Goal: Communication & Community: Answer question/provide support

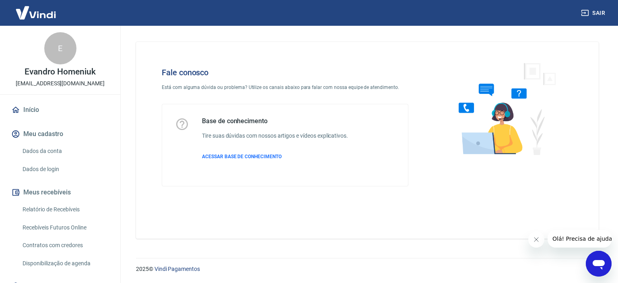
click at [605, 268] on icon "Abrir janela de mensagens" at bounding box center [598, 263] width 14 height 14
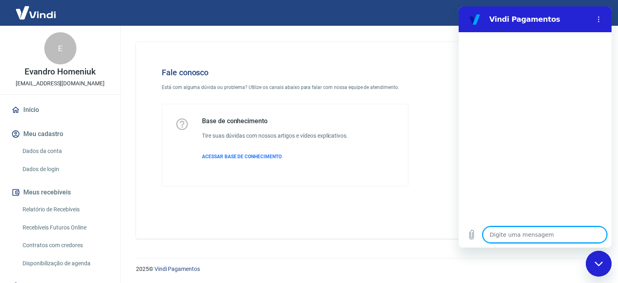
type textarea "F"
type textarea "x"
type textarea "FA"
type textarea "x"
type textarea "FAL"
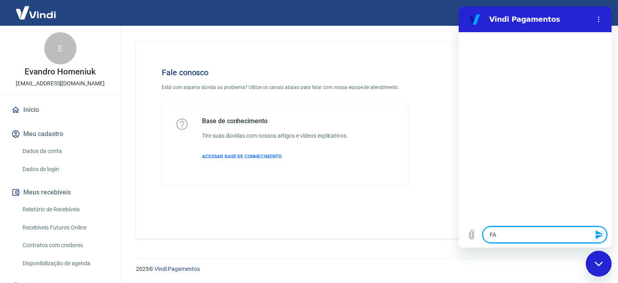
type textarea "x"
type textarea "FALA"
type textarea "x"
type textarea "FALAR"
type textarea "x"
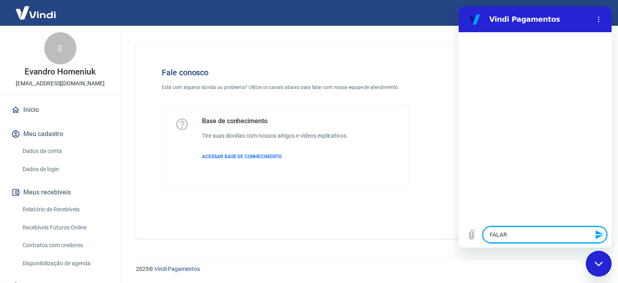
type textarea "FALAR"
type textarea "x"
type textarea "FALAR C"
type textarea "x"
type textarea "FALAR CO"
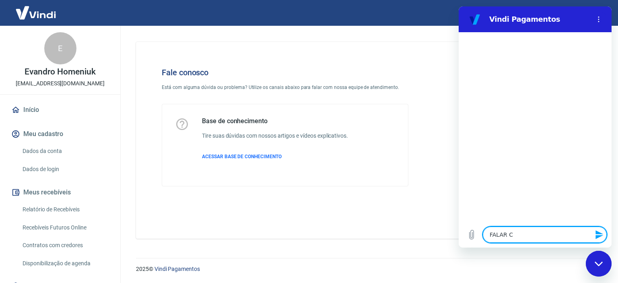
type textarea "x"
type textarea "FALAR CO"
type textarea "x"
type textarea "FALAR CO"
type textarea "x"
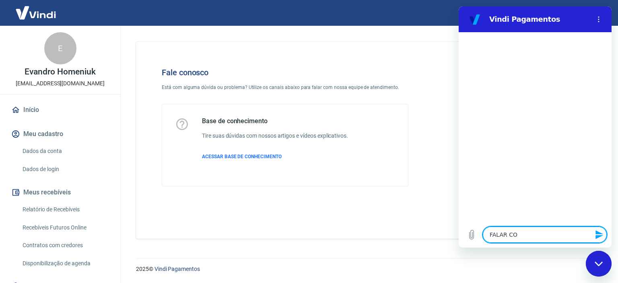
type textarea "FALAR COM"
type textarea "x"
type textarea "FALAR COM"
type textarea "x"
type textarea "FALAR COM A"
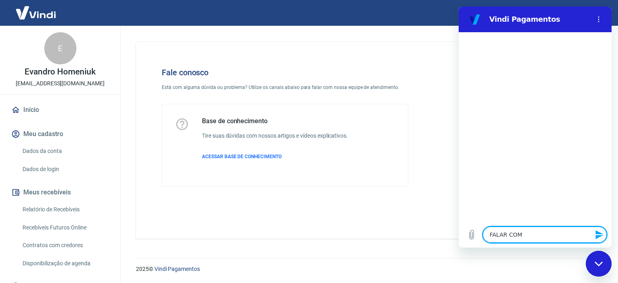
type textarea "x"
type textarea "FALAR COM AT"
type textarea "x"
type textarea "FALAR COM ATE"
type textarea "x"
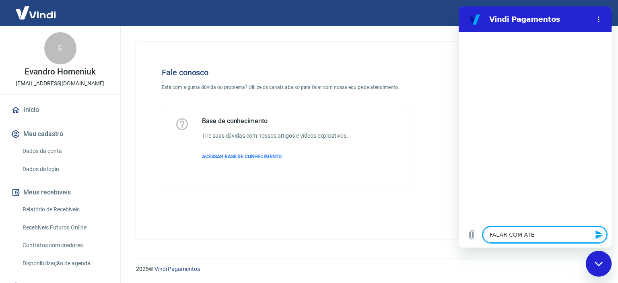
type textarea "FALAR COM ATEN"
type textarea "x"
type textarea "FALAR COM ATEND"
type textarea "x"
type textarea "FALAR COM ATENDE"
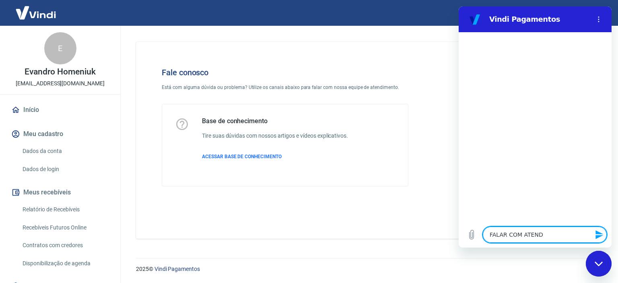
type textarea "x"
type textarea "FALAR COM ATENDEN"
type textarea "x"
type textarea "FALAR COM ATENDENT"
type textarea "x"
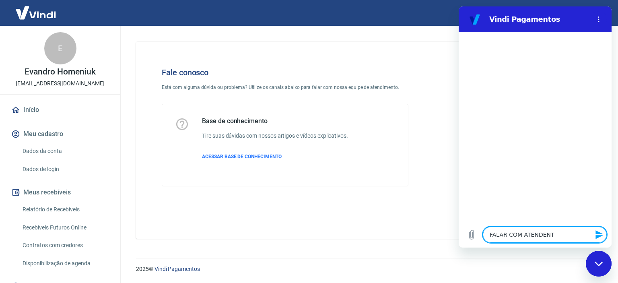
type textarea "FALAR COM ATENDENTE"
type textarea "x"
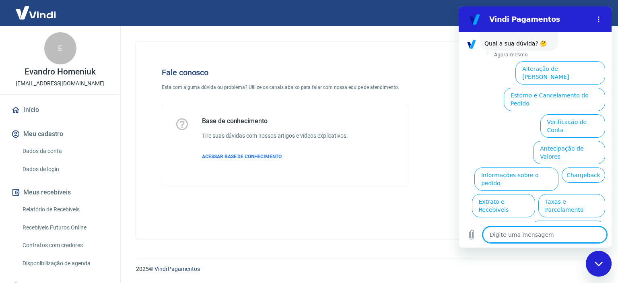
scroll to position [51, 0]
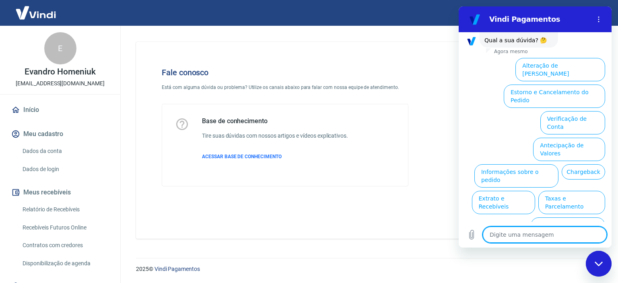
drag, startPoint x: 608, startPoint y: 146, endPoint x: 1076, endPoint y: 185, distance: 469.1
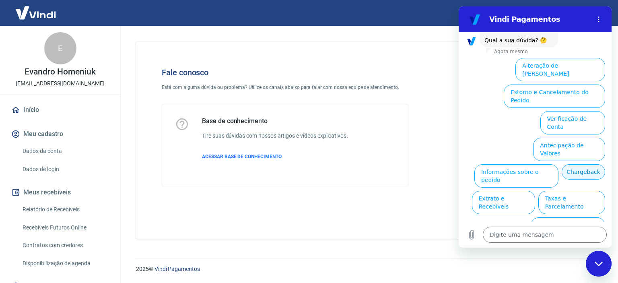
click at [587, 164] on button "Chargeback" at bounding box center [583, 171] width 43 height 15
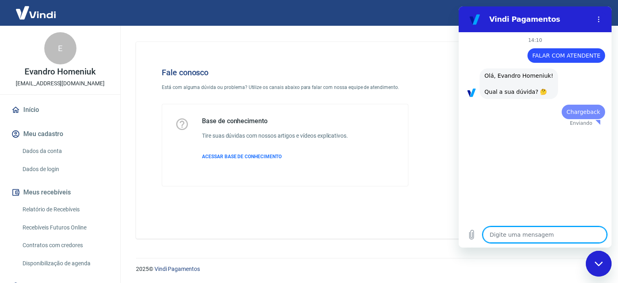
scroll to position [0, 0]
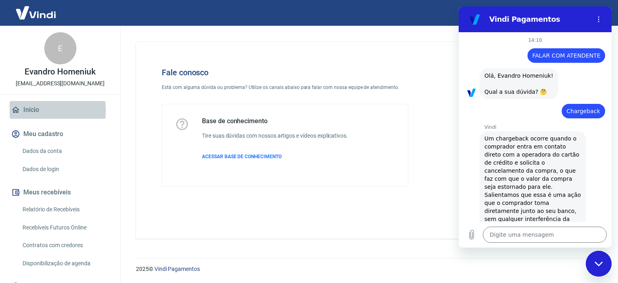
click at [35, 110] on link "Início" at bounding box center [60, 110] width 101 height 18
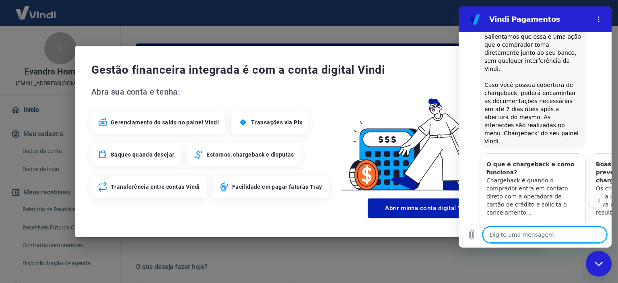
type textarea "x"
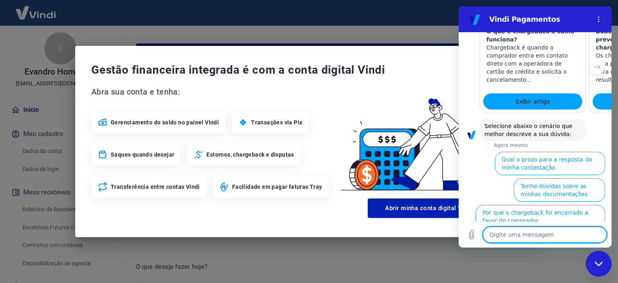
scroll to position [292, 0]
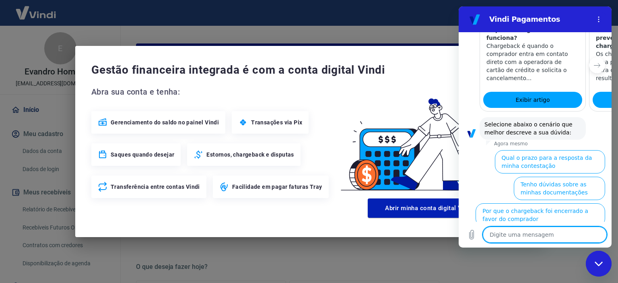
type textarea "F"
type textarea "x"
type textarea "FA"
type textarea "x"
type textarea "FAL"
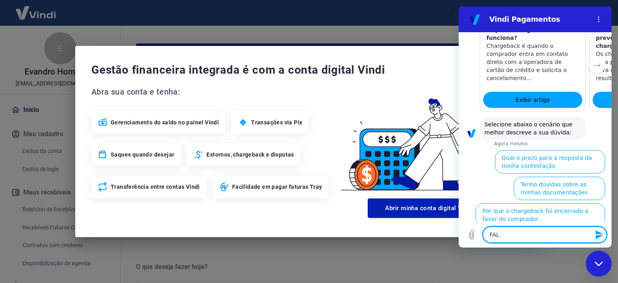
type textarea "x"
type textarea "FALA"
type textarea "x"
type textarea "FALAR"
type textarea "x"
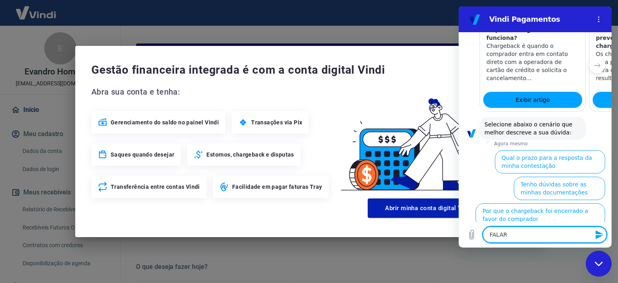
type textarea "FALAR"
type textarea "x"
type textarea "FALAR C"
type textarea "x"
type textarea "FALAR Co"
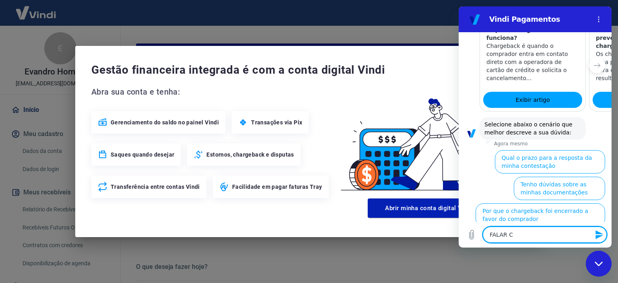
type textarea "x"
type textarea "FALAR Com"
type textarea "x"
type textarea "FALAR Com"
type textarea "x"
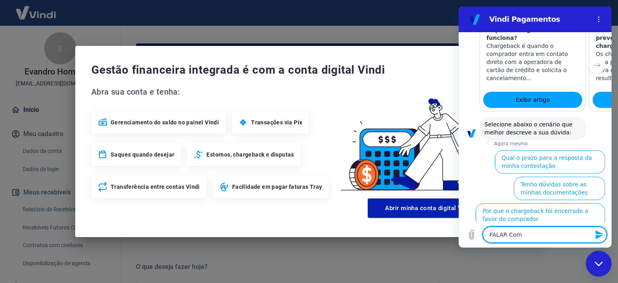
type textarea "FALAR Com a"
type textarea "x"
type textarea "FALAR Com at"
type textarea "x"
type textarea "FALAR Com ate"
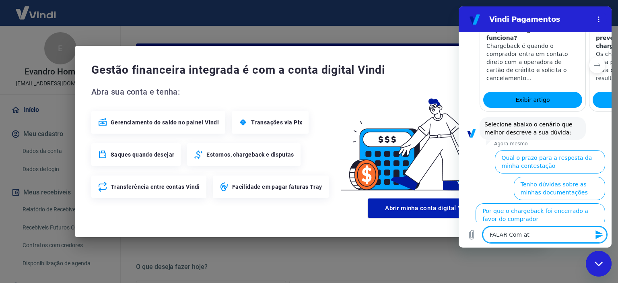
type textarea "x"
type textarea "FALAR Com aten"
type textarea "x"
type textarea "FALAR Com atend"
type textarea "x"
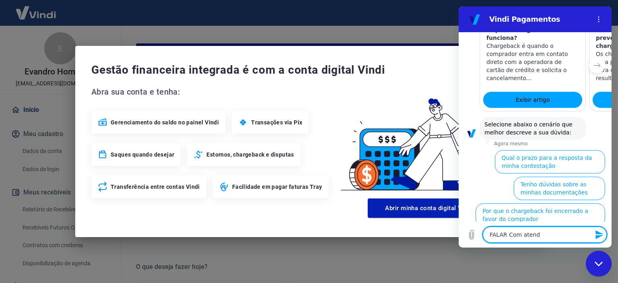
type textarea "FALAR Com atendn"
type textarea "x"
type textarea "FALAR Com atendne"
type textarea "x"
type textarea "FALAR Com atendn"
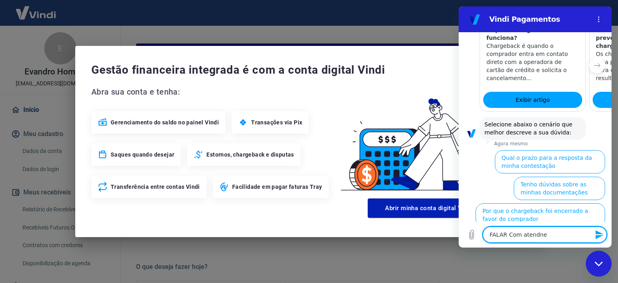
type textarea "x"
type textarea "FALAR Com atend"
type textarea "x"
type textarea "FALAR Com atende"
type textarea "x"
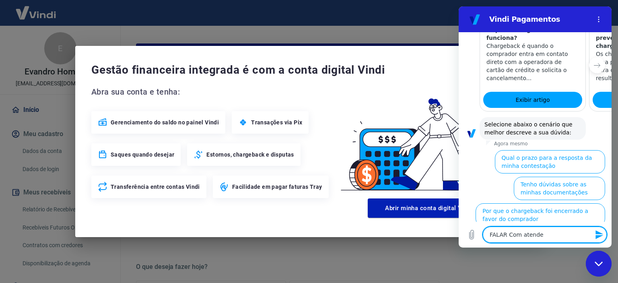
type textarea "FALAR Com atenden"
type textarea "x"
type textarea "FALAR Com atendent"
type textarea "x"
type textarea "FALAR Com atendente"
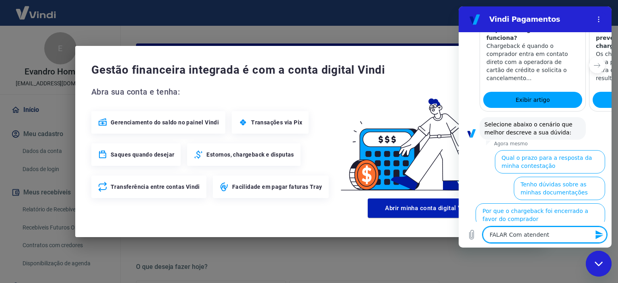
type textarea "x"
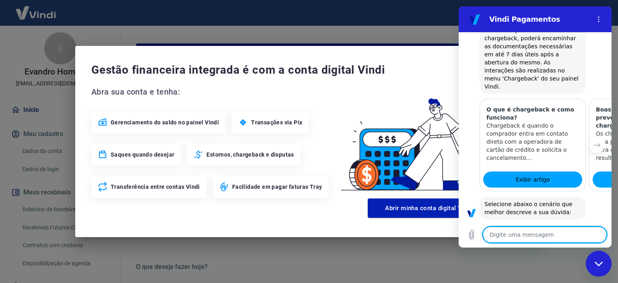
scroll to position [214, 0]
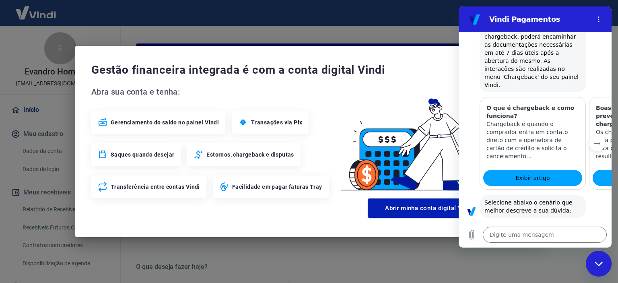
click at [355, 47] on div "Gestão financeira integrada é com a conta digital Vindi Abra sua conta e tenha:…" at bounding box center [308, 141] width 467 height 191
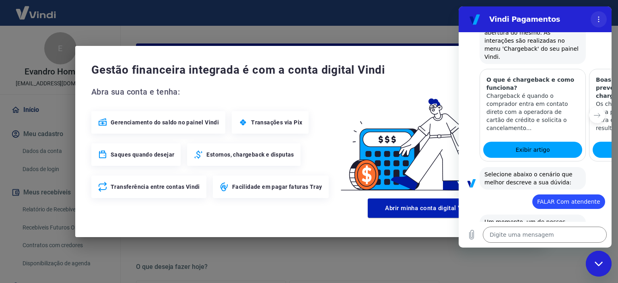
click at [599, 19] on circle "Menu de opções" at bounding box center [598, 19] width 1 height 1
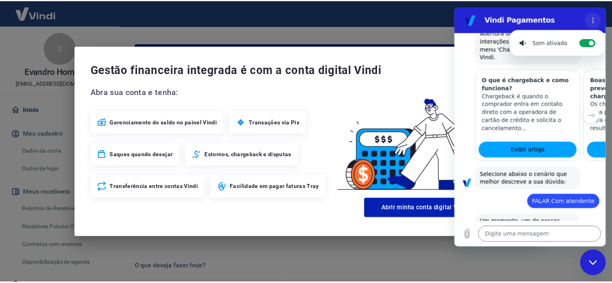
scroll to position [278, 0]
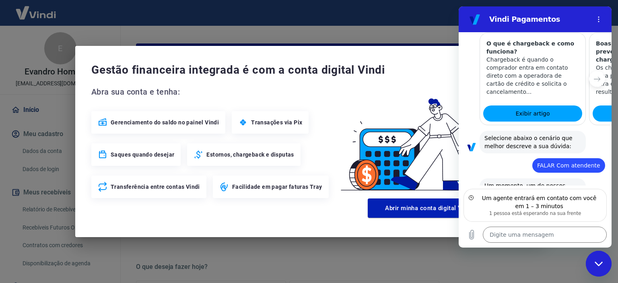
click at [411, 12] on div "Gestão financeira integrada é com a conta digital Vindi Abra sua conta e tenha:…" at bounding box center [309, 141] width 618 height 283
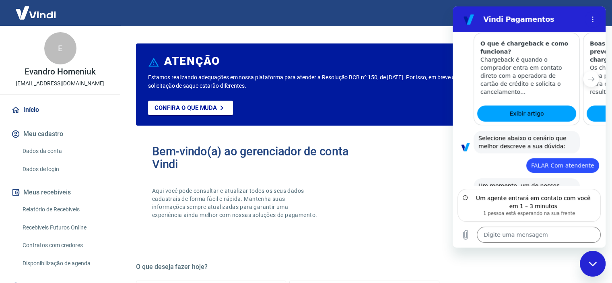
click at [418, 54] on div "ATENÇÃO" at bounding box center [364, 62] width 432 height 22
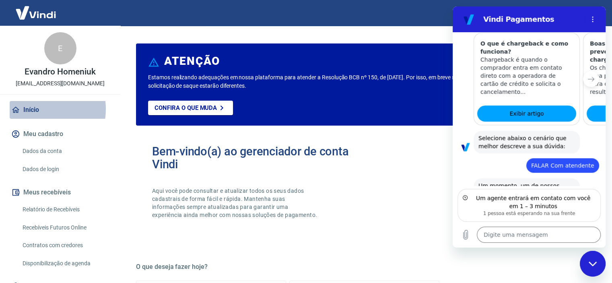
click at [36, 109] on link "Início" at bounding box center [60, 110] width 101 height 18
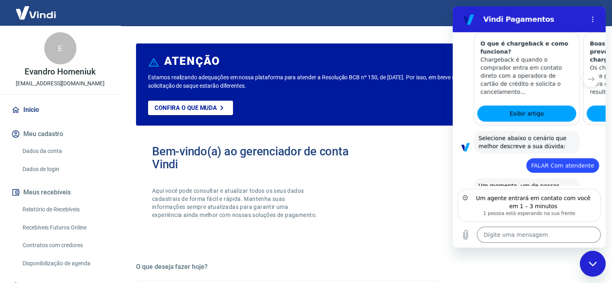
scroll to position [134, 0]
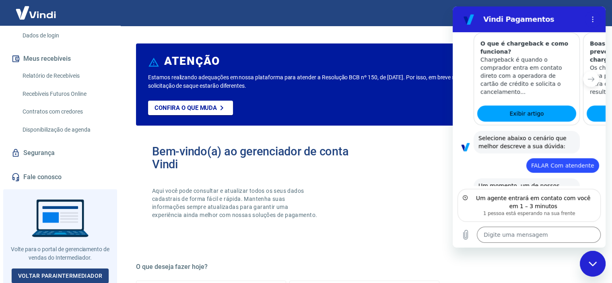
type textarea "x"
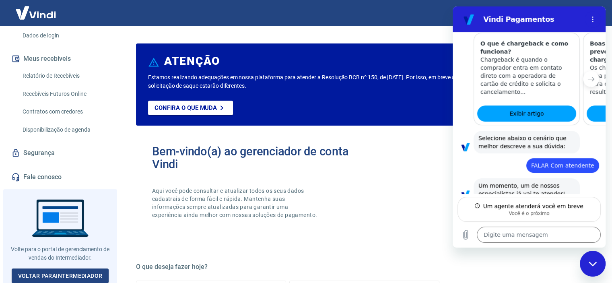
scroll to position [270, 0]
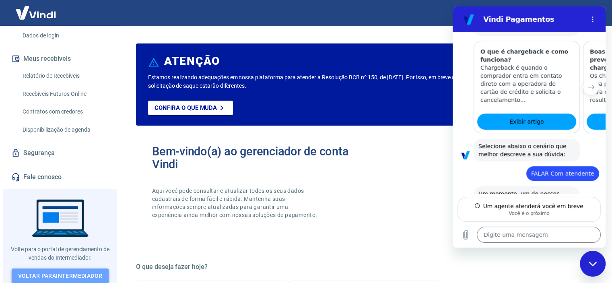
click at [60, 274] on link "Voltar para Intermediador" at bounding box center [60, 275] width 97 height 15
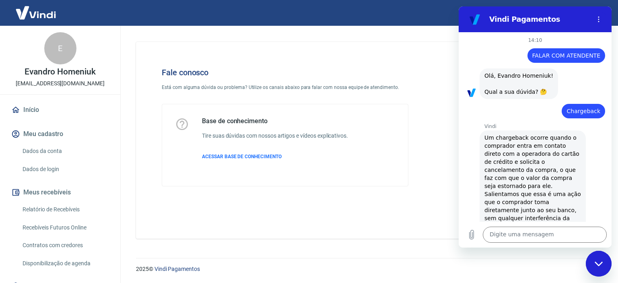
scroll to position [289, 0]
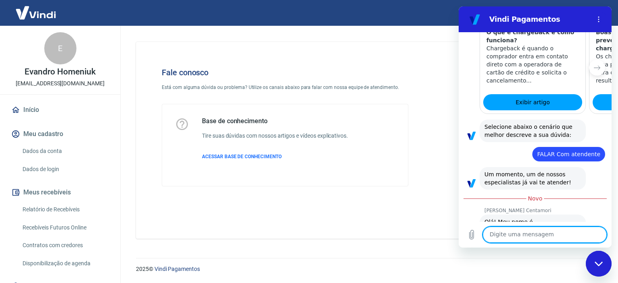
click at [510, 237] on textarea at bounding box center [545, 235] width 124 height 16
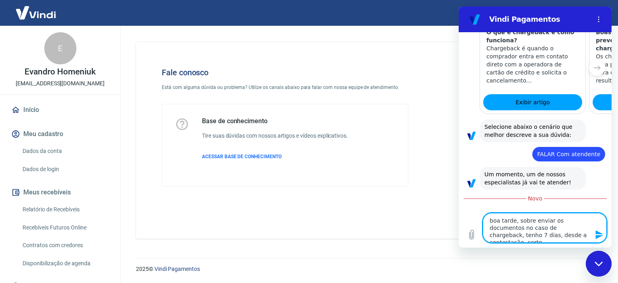
type textarea "boa tarde, sobre enviar os documentos no caso de chargeback, tenho 7 dias, desd…"
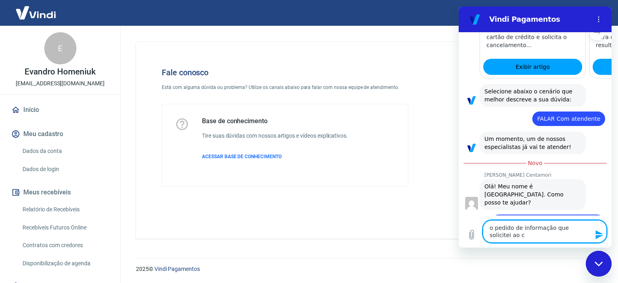
scroll to position [325, 0]
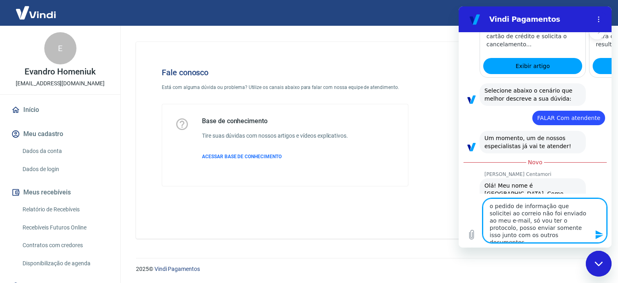
type textarea "o pedido de informação que solicitei ao correio não foi enviado ao meu e-mail, …"
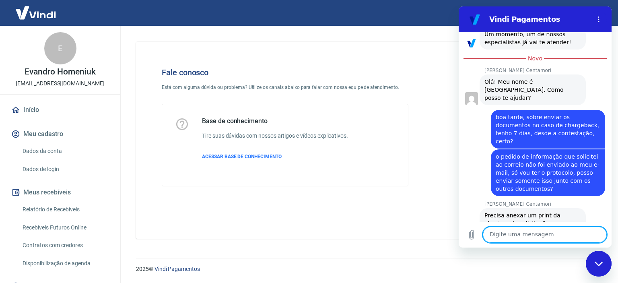
scroll to position [431, 0]
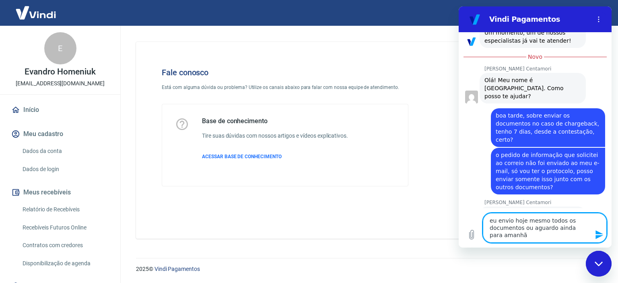
type textarea "eu envio hoje mesmo todos os documentos ou aguardo ainda para amanhã?"
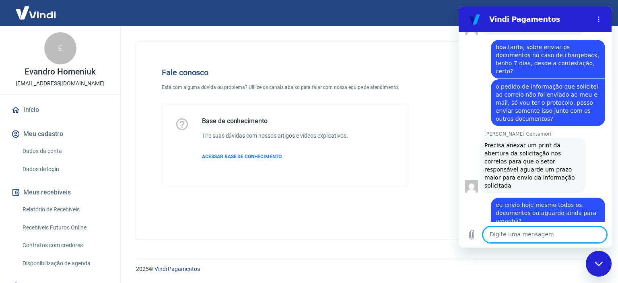
scroll to position [501, 0]
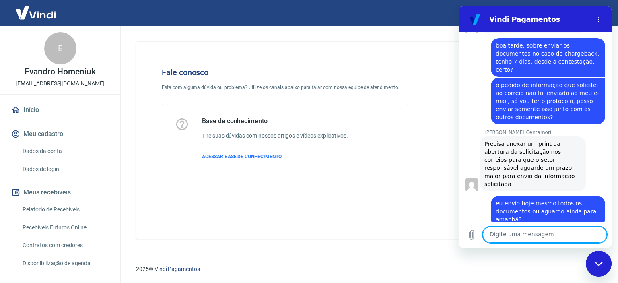
click at [511, 235] on textarea at bounding box center [545, 235] width 124 height 16
type textarea "ok, obrigado pelas informações."
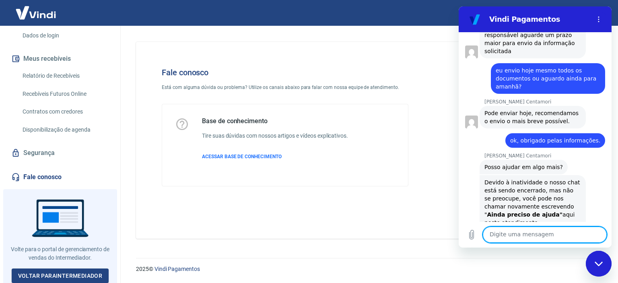
scroll to position [663, 0]
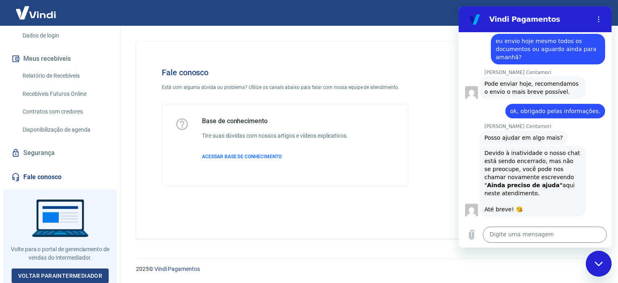
click at [540, 262] on button "Boa 👍" at bounding box center [551, 273] width 32 height 23
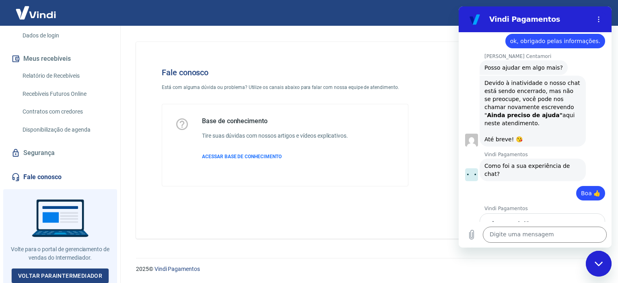
scroll to position [732, 0]
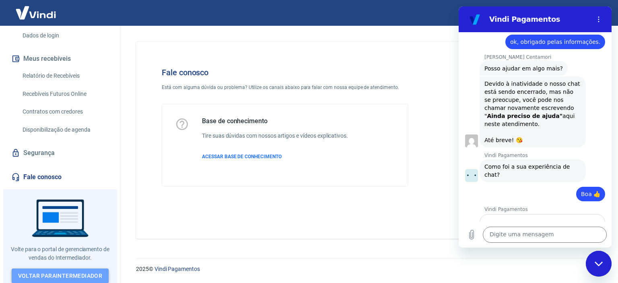
click at [63, 270] on link "Voltar para Intermediador" at bounding box center [60, 275] width 97 height 15
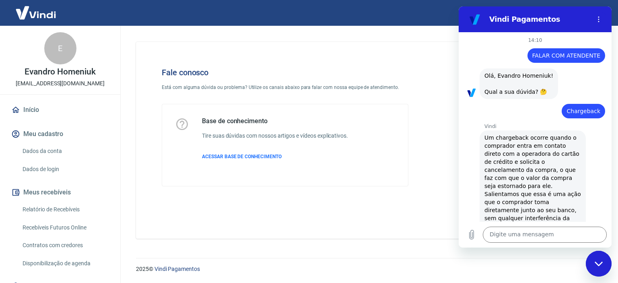
scroll to position [719, 0]
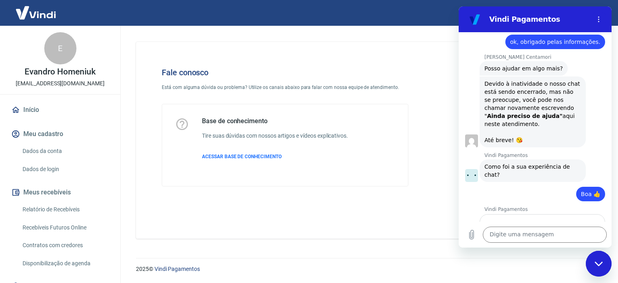
click at [574, 259] on span "Enviar" at bounding box center [583, 264] width 18 height 10
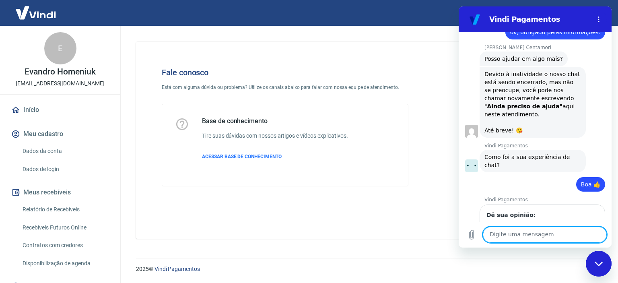
click at [502, 242] on textarea at bounding box center [545, 235] width 124 height 16
type textarea "olá"
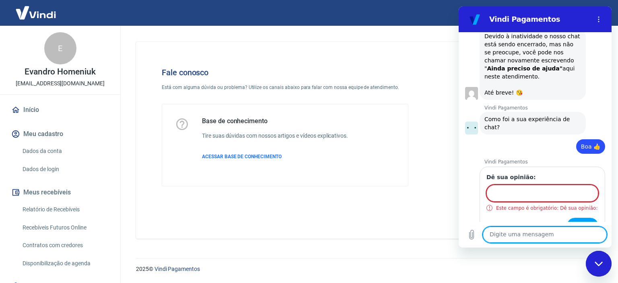
scroll to position [768, 0]
type textarea "falar com atendente"
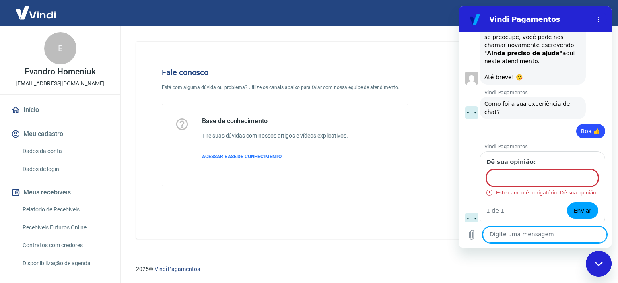
scroll to position [784, 0]
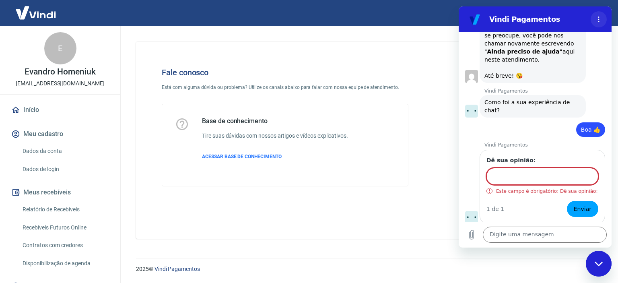
click at [601, 19] on icon "Menu de opções" at bounding box center [598, 19] width 6 height 6
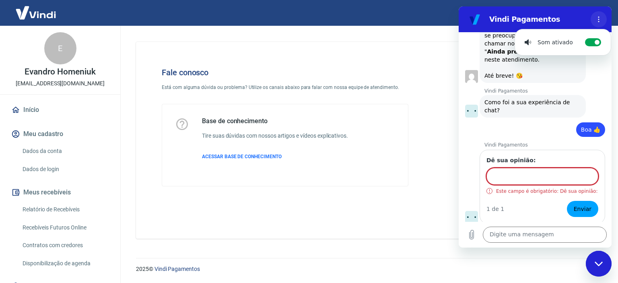
click at [601, 19] on icon "Menu de opções" at bounding box center [598, 19] width 6 height 6
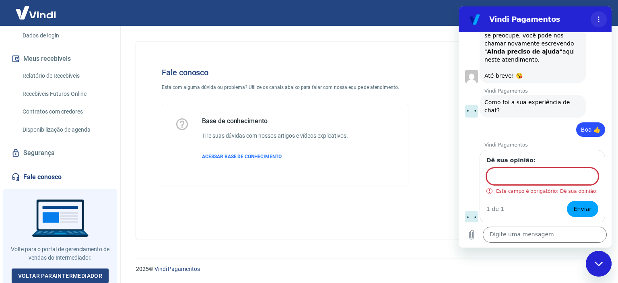
click at [599, 16] on icon "Menu de opções" at bounding box center [598, 19] width 6 height 6
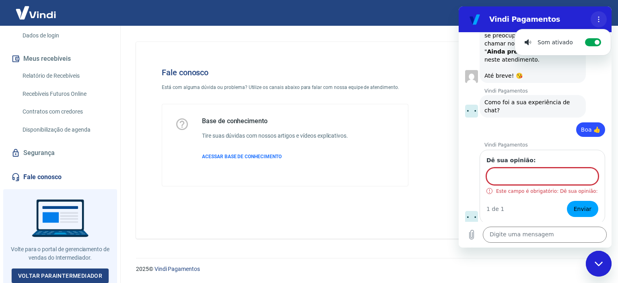
click at [599, 16] on icon "Menu de opções" at bounding box center [598, 19] width 6 height 6
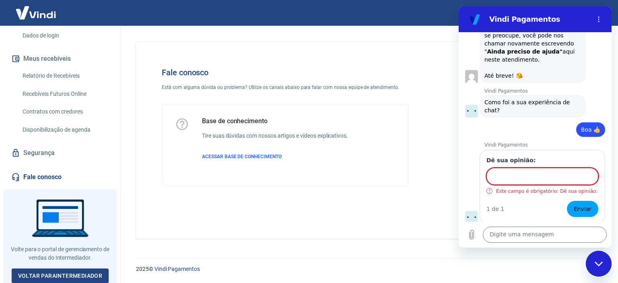
click at [554, 270] on div "Enviado · Agora mesmo" at bounding box center [532, 273] width 146 height 7
click at [467, 235] on icon "Carregar arquivo" at bounding box center [472, 235] width 10 height 10
click at [588, 267] on div "Fechar janela de mensagens" at bounding box center [599, 263] width 24 height 24
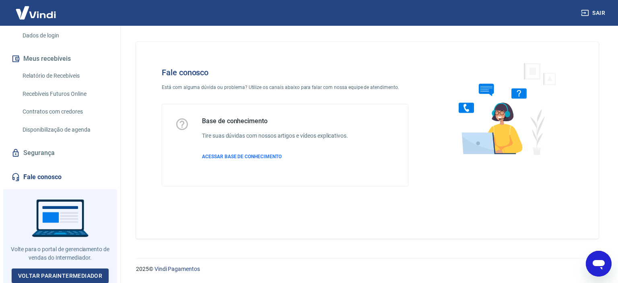
click at [588, 267] on div "Abrir janela de mensagens" at bounding box center [599, 263] width 24 height 24
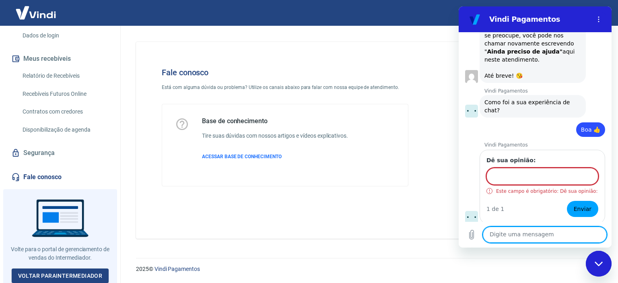
scroll to position [0, 0]
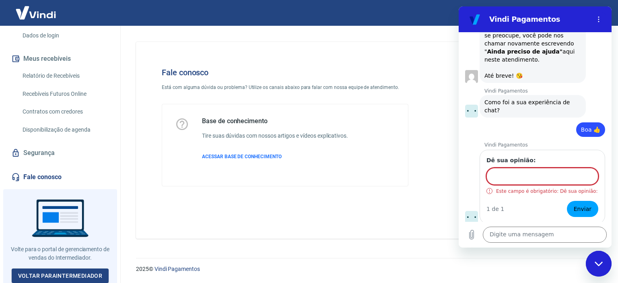
click at [525, 168] on input "Dê sua opinião:" at bounding box center [542, 176] width 112 height 17
click at [521, 150] on div "Dê sua opinião: Este campo é obrigatório: Dê sua opinião: 1 de 1 Enviar" at bounding box center [543, 187] width 126 height 74
click at [595, 21] on icon "Menu de opções" at bounding box center [598, 19] width 6 height 6
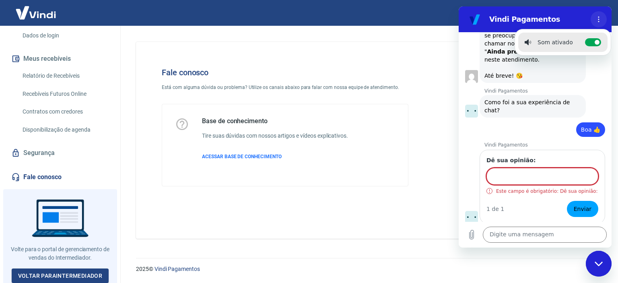
click at [595, 21] on icon "Menu de opções" at bounding box center [598, 19] width 6 height 6
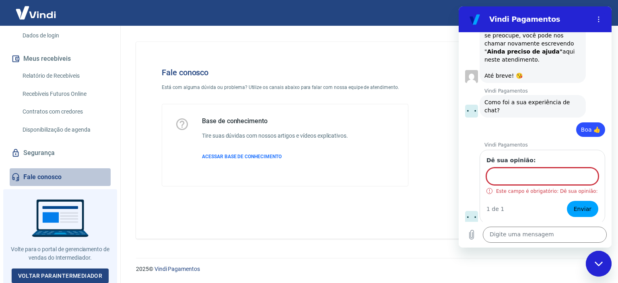
click at [78, 169] on link "Fale conosco" at bounding box center [60, 177] width 101 height 18
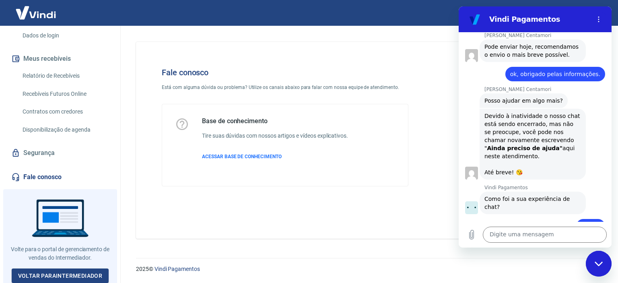
scroll to position [784, 0]
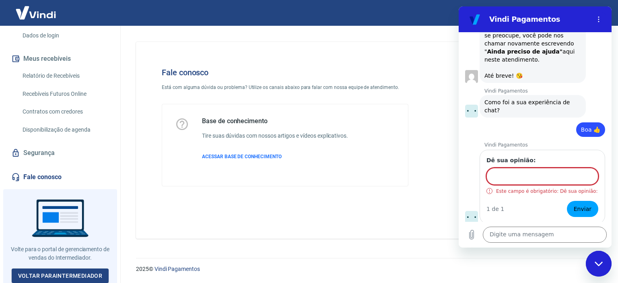
click at [472, 211] on figure at bounding box center [471, 217] width 13 height 13
click at [543, 168] on input "Dê sua opinião:" at bounding box center [542, 176] width 112 height 17
click at [527, 168] on input "Dê sua opinião:" at bounding box center [542, 176] width 112 height 17
type input "Ótimo atendimento e rapidez nas respostas. Minhas dúvidas foram sanadas."
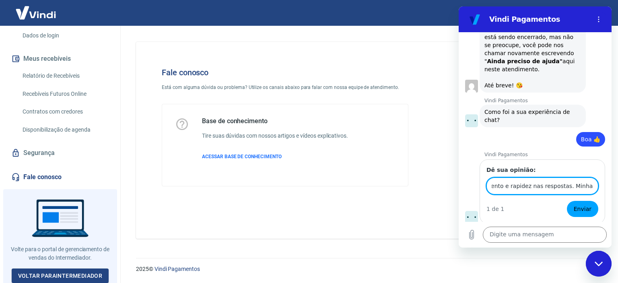
scroll to position [0, 93]
drag, startPoint x: 535, startPoint y: 128, endPoint x: 1072, endPoint y: 136, distance: 537.6
click html "Vindi Pagamentos 14:10 Web User 68a35e666e9480cb369ea596 diz: FALAR COM ATENDEN…"
click at [563, 177] on input "Ótimo atendimento e rapidez nas respostas. Minhas dúvidas foram sanadas." at bounding box center [542, 185] width 112 height 17
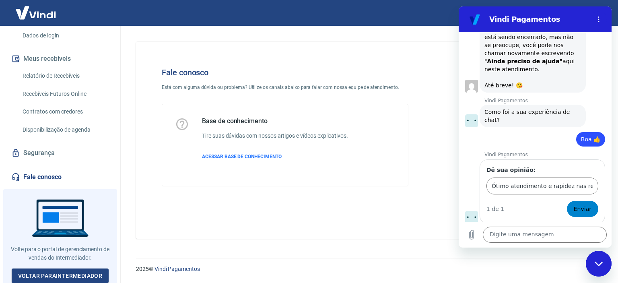
click at [574, 204] on span "Enviar" at bounding box center [583, 209] width 18 height 10
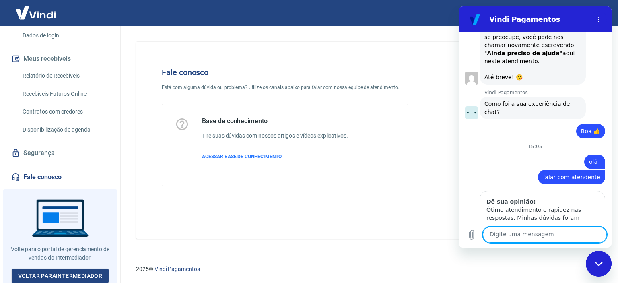
scroll to position [784, 0]
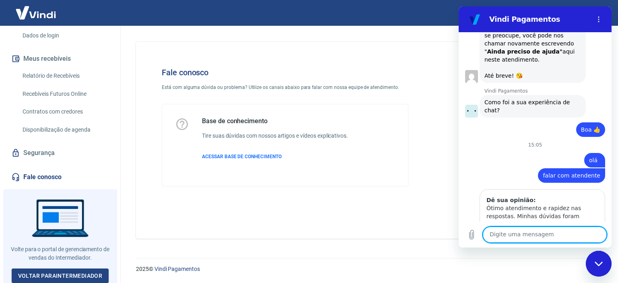
click at [531, 231] on textarea at bounding box center [545, 235] width 124 height 16
type textarea "olá"
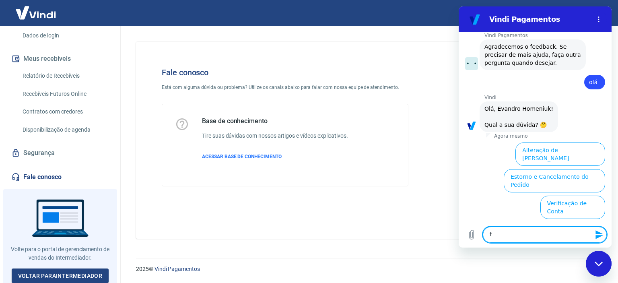
scroll to position [1011, 0]
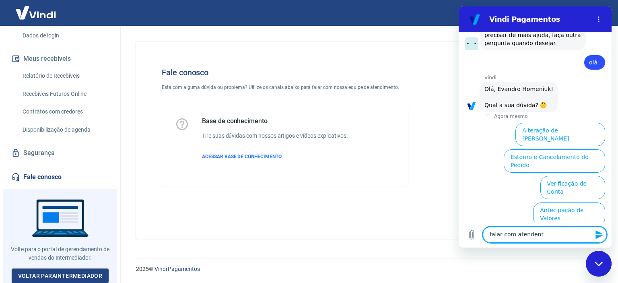
type textarea "falar com atendente"
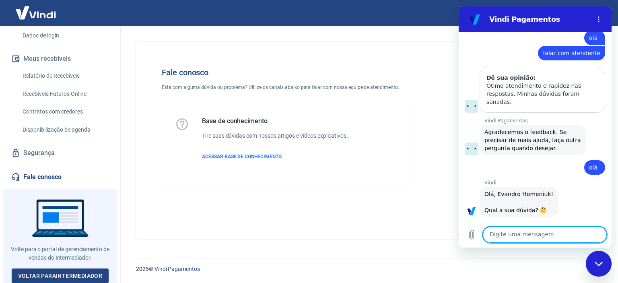
scroll to position [908, 0]
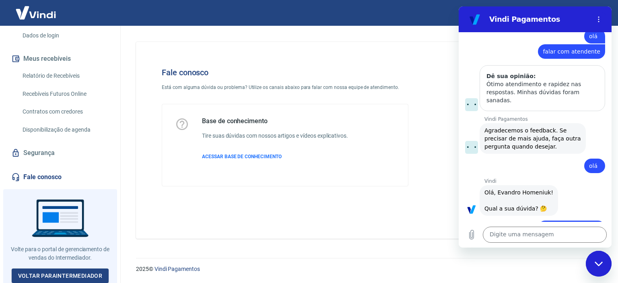
click at [520, 247] on div "Vindi diz: Desculpe, não reconheci o valor inserido. Por favor, selecione um va…" at bounding box center [533, 262] width 106 height 31
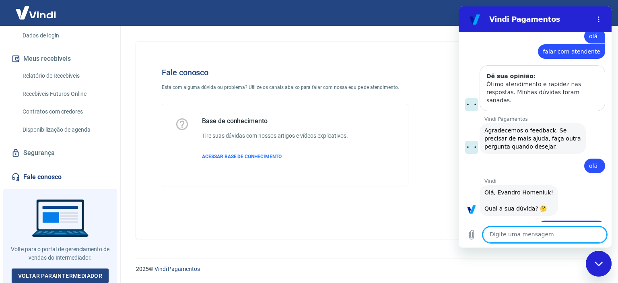
click at [512, 227] on textarea at bounding box center [545, 235] width 124 height 16
type textarea "ok"
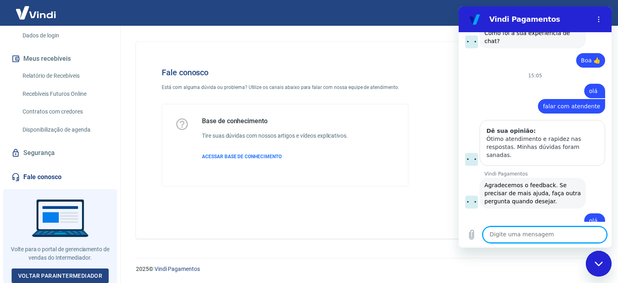
scroll to position [970, 0]
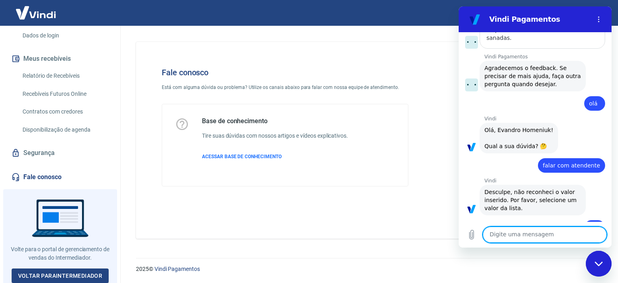
click at [523, 233] on textarea at bounding box center [545, 235] width 124 height 16
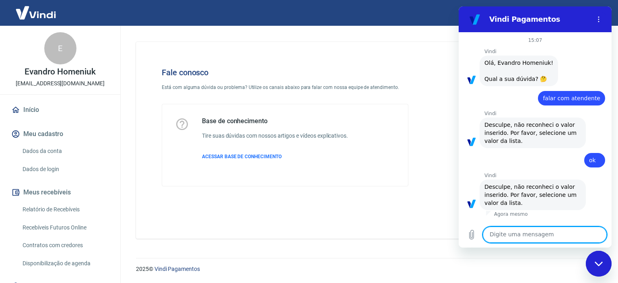
click at [489, 234] on textarea at bounding box center [545, 235] width 124 height 16
type textarea "1"
type textarea "x"
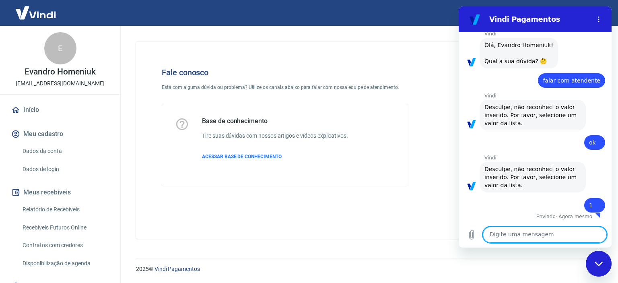
scroll to position [16, 0]
type textarea "x"
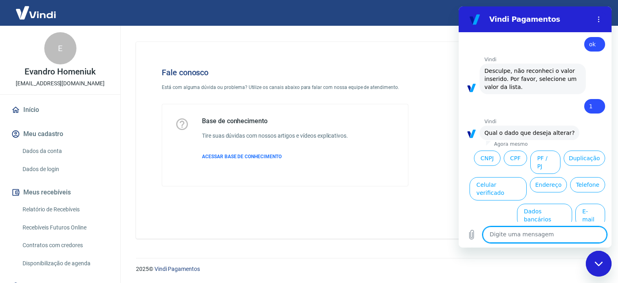
scroll to position [117, 0]
click at [505, 242] on textarea at bounding box center [545, 235] width 124 height 16
type textarea "f"
type textarea "x"
type textarea "fa"
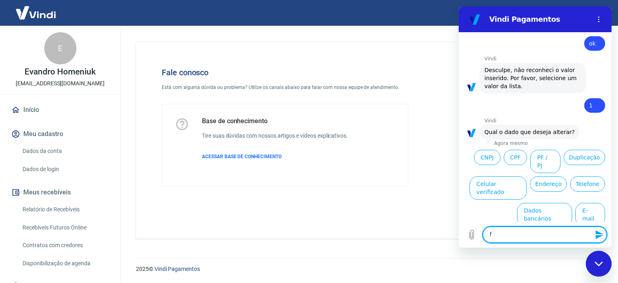
type textarea "x"
type textarea "fal"
type textarea "x"
type textarea "fala"
type textarea "x"
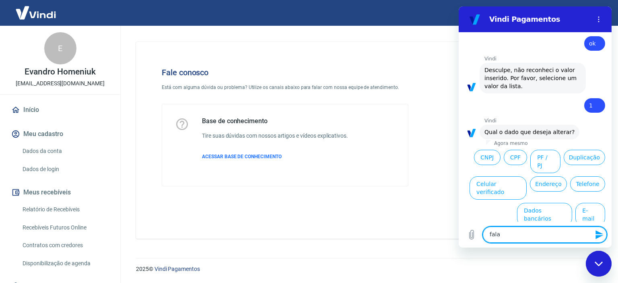
type textarea "falar"
type textarea "x"
type textarea "falar"
type textarea "x"
type textarea "falar c"
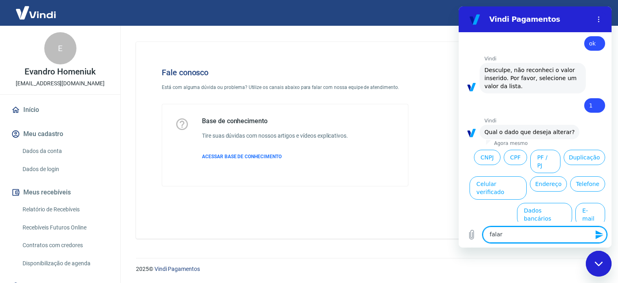
type textarea "x"
type textarea "falar co"
type textarea "x"
type textarea "falar com"
type textarea "x"
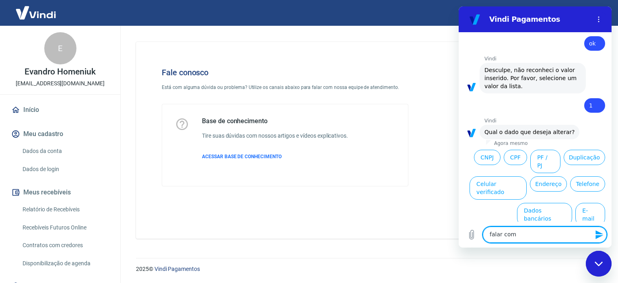
type textarea "falar com"
type textarea "x"
type textarea "falar com a"
type textarea "x"
type textarea "falar com at"
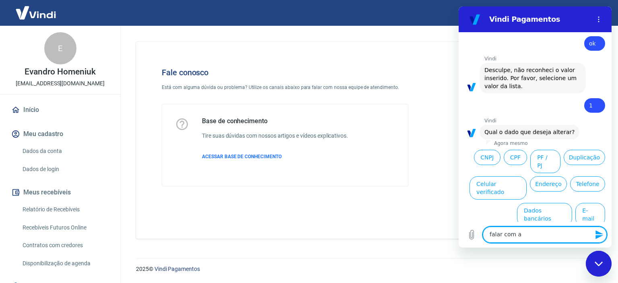
type textarea "x"
type textarea "falar com ate"
type textarea "x"
type textarea "falar com aten"
type textarea "x"
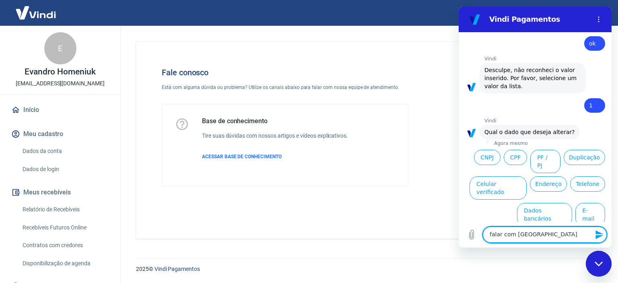
type textarea "falar com atend"
type textarea "x"
type textarea "falar com atende"
type textarea "x"
type textarea "falar com atenden"
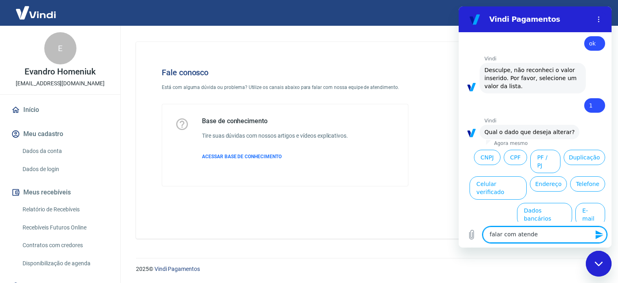
type textarea "x"
type textarea "falar com atendent"
type textarea "x"
type textarea "falar com atendente"
type textarea "x"
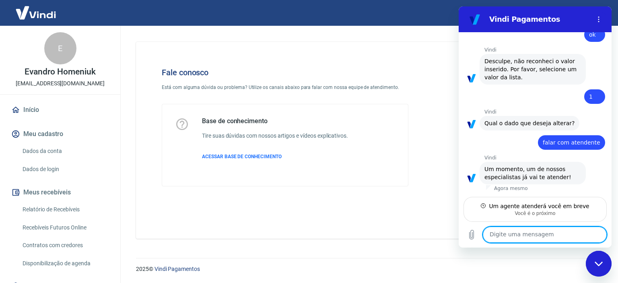
scroll to position [125, 0]
type textarea "x"
type textarea "B"
type textarea "x"
type textarea "Bo"
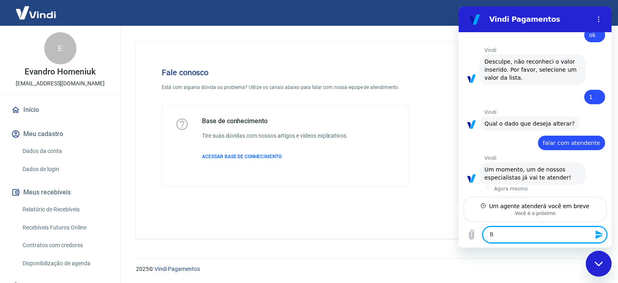
type textarea "x"
type textarea "Boa"
type textarea "x"
type textarea "Boa"
type textarea "x"
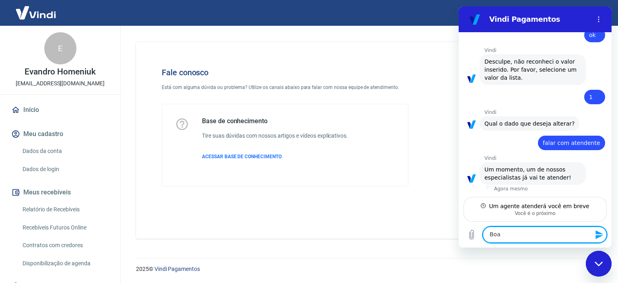
type textarea "Boa t"
type textarea "x"
type textarea "Boa ta"
type textarea "x"
type textarea "Boa tar"
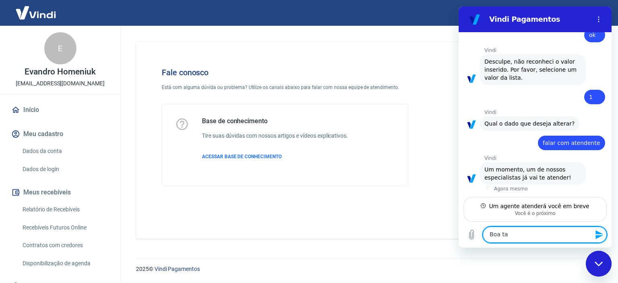
type textarea "x"
type textarea "Boa tard"
type textarea "x"
type textarea "Boa tarde"
type textarea "x"
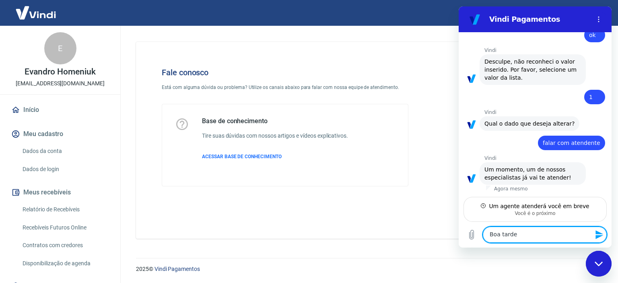
type textarea "Boa tarde,"
type textarea "x"
type textarea "Boa tarde,"
type textarea "x"
type textarea "Boa tarde, p"
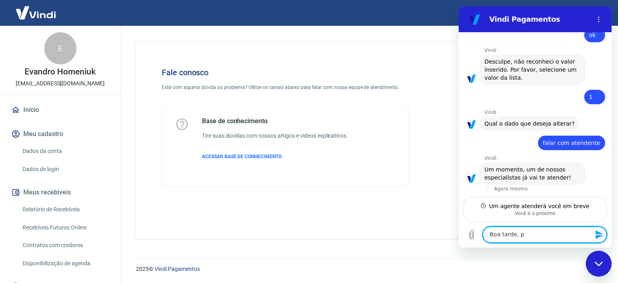
type textarea "x"
type textarea "Boa tarde, pa"
type textarea "x"
type textarea "Boa tarde, par"
type textarea "x"
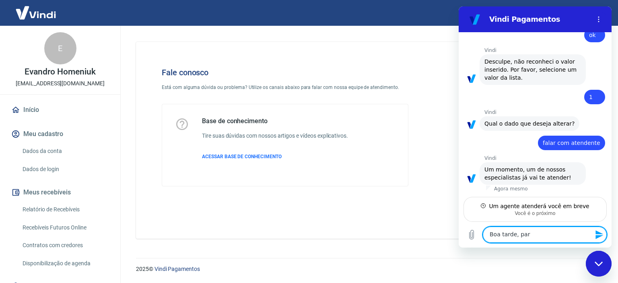
type textarea "Boa tarde, para"
type textarea "x"
type textarea "Boa tarde, para"
type textarea "x"
type textarea "Boa tarde, para e"
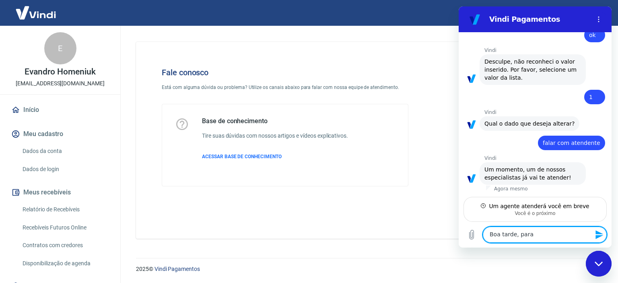
type textarea "x"
type textarea "Boa tarde, para en"
type textarea "x"
type textarea "Boa tarde, para env"
type textarea "x"
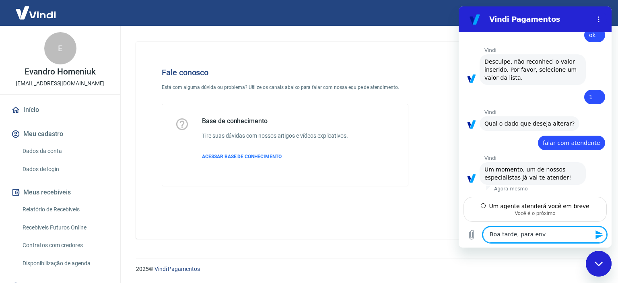
type textarea "Boa tarde, para envi"
type textarea "x"
type textarea "Boa tarde, para envii"
type textarea "x"
type textarea "Boa tarde, para enviia"
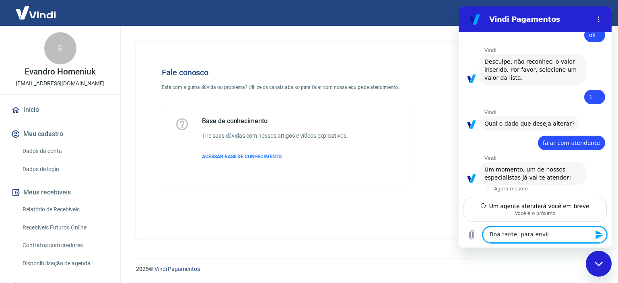
type textarea "x"
type textarea "Boa tarde, para envii"
type textarea "x"
type textarea "Boa tarde, para envi"
type textarea "x"
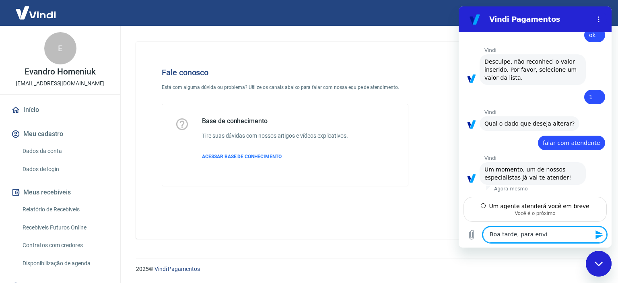
type textarea "Boa tarde, para envia"
type textarea "x"
type textarea "Boa tarde, para enviar"
type textarea "x"
type textarea "Boa tarde, para enviar"
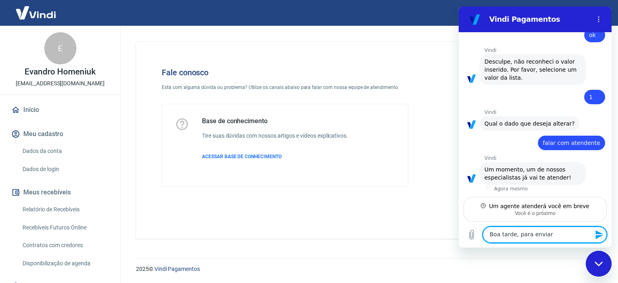
type textarea "x"
type textarea "Boa tarde, para enviar o"
type textarea "x"
type textarea "Boa tarde, para enviar os"
type textarea "x"
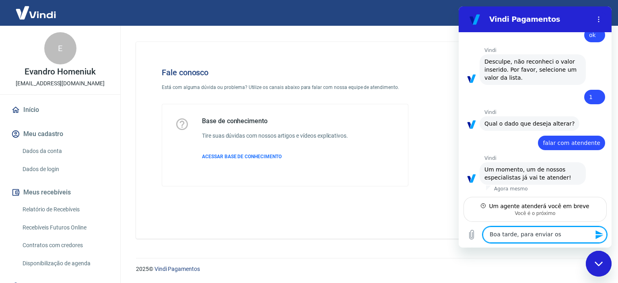
type textarea "Boa tarde, para enviar os"
type textarea "x"
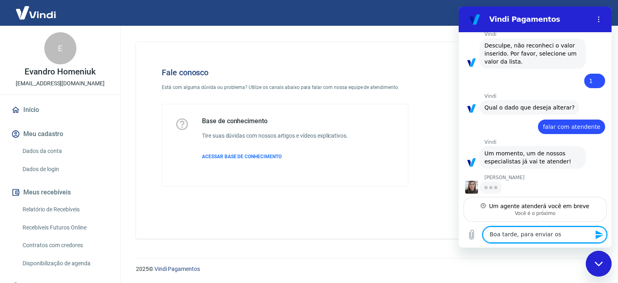
type textarea "Boa tarde, para enviar os d"
type textarea "x"
type textarea "Boa tarde, para enviar os do"
type textarea "x"
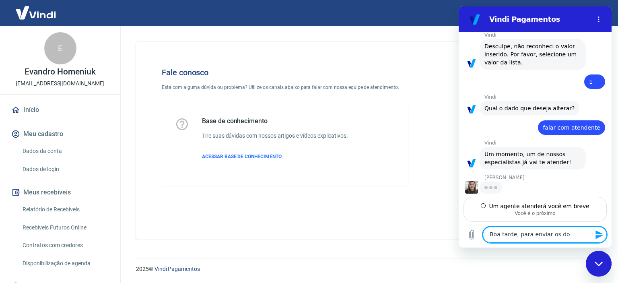
type textarea "Boa tarde, para enviar os doc"
type textarea "x"
type textarea "Boa tarde, para enviar os docu"
type textarea "x"
type textarea "Boa tarde, para enviar os docum"
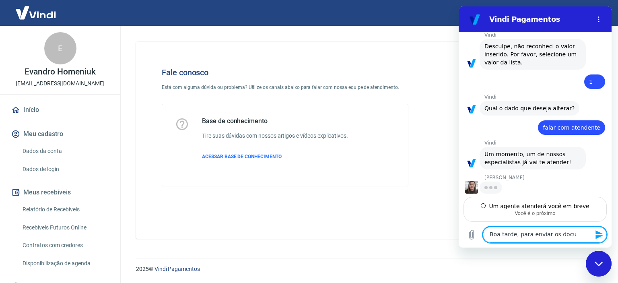
type textarea "x"
type textarea "Boa tarde, para enviar os docume"
type textarea "x"
type textarea "Boa tarde, para enviar os documen"
type textarea "x"
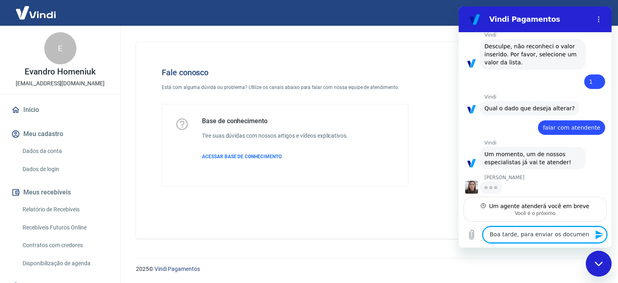
type textarea "Boa tarde, para enviar os document"
type textarea "x"
type textarea "Boa tarde, para enviar os documento"
type textarea "x"
type textarea "Boa tarde, para enviar os documentos"
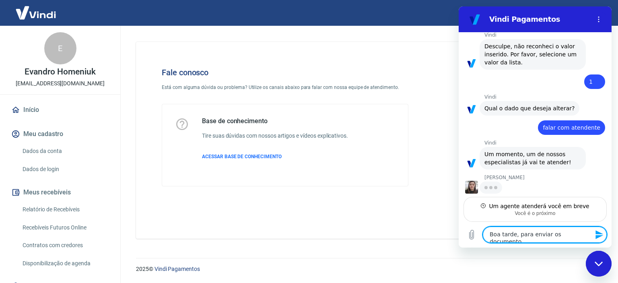
type textarea "x"
type textarea "Boa tarde, para enviar os documentos"
type textarea "x"
type textarea "Boa tarde, para enviar os documentos p"
type textarea "x"
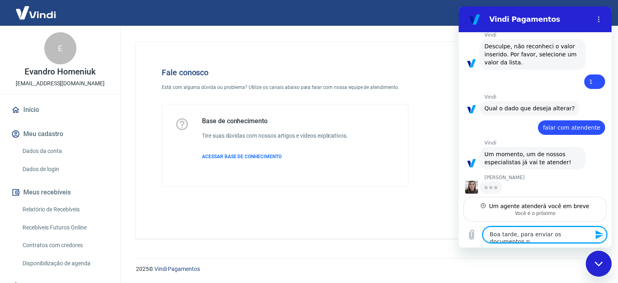
type textarea "Boa tarde, para enviar os documentos pa"
type textarea "x"
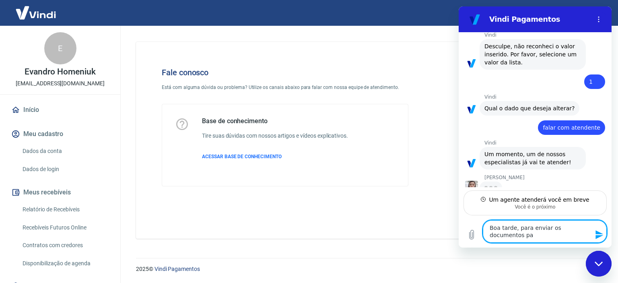
type textarea "Boa tarde, para enviar os documentos par"
type textarea "x"
type textarea "Boa tarde, para enviar os documentos para"
type textarea "x"
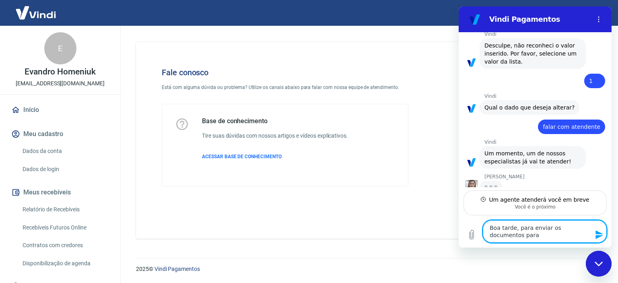
type textarea "Boa tarde, para enviar os documentos para"
type textarea "x"
type textarea "Boa tarde, para enviar os documentos para"
type textarea "x"
type textarea "Boa tarde, para enviar os documentos par"
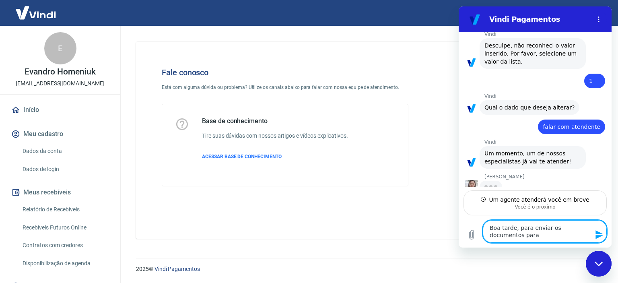
type textarea "x"
type textarea "Boa tarde, para enviar os documentos pa"
type textarea "x"
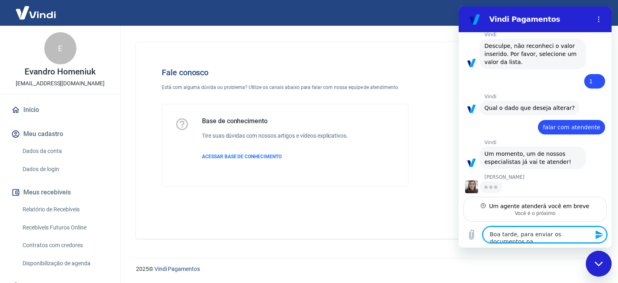
type textarea "Boa tarde, para enviar os documentos p"
type textarea "x"
type textarea "Boa tarde, para enviar os documentos"
type textarea "x"
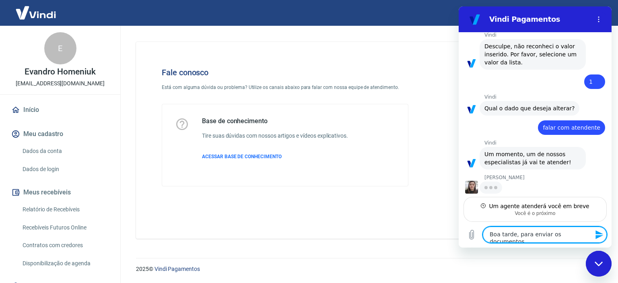
type textarea "Boa tarde, para enviar os documentos s"
type textarea "x"
type textarea "Boa tarde, para enviar os documentos so"
type textarea "x"
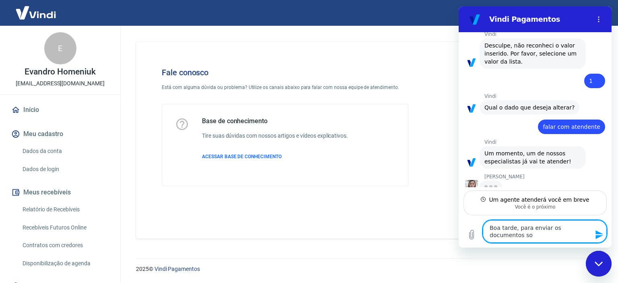
type textarea "Boa tarde, para enviar os documentos sob"
type textarea "x"
type textarea "Boa tarde, para enviar os documentos sobr"
type textarea "x"
type textarea "Boa tarde, para enviar os documentos sobre"
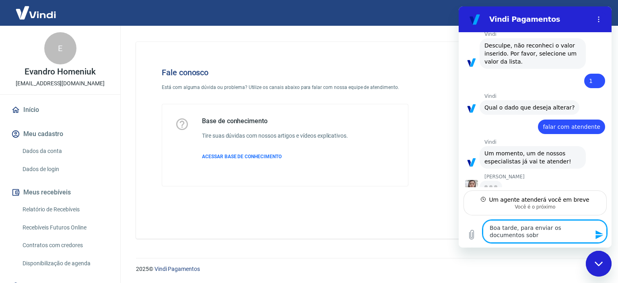
type textarea "x"
type textarea "Boa tarde, para enviar os documentos sobre"
type textarea "x"
type textarea "Boa tarde, para enviar os documentos sobre c"
type textarea "x"
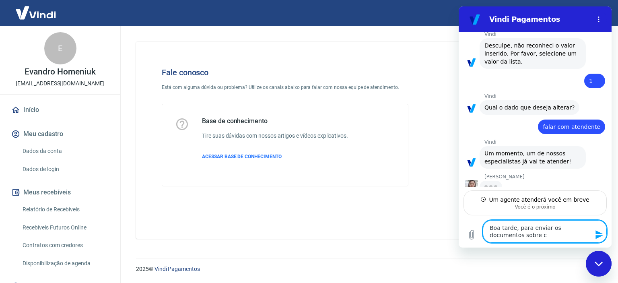
type textarea "Boa tarde, para enviar os documentos sobre ch"
type textarea "x"
type textarea "Boa tarde, para enviar os documentos sobre cha"
type textarea "x"
type textarea "Boa tarde, para enviar os documentos sobre char"
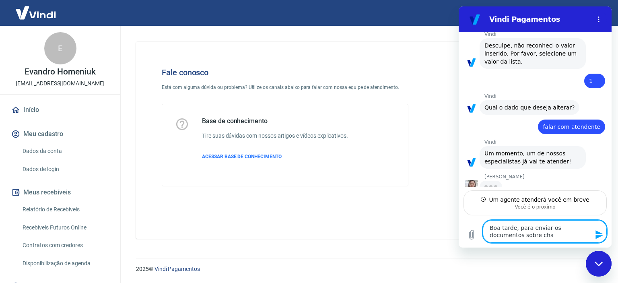
type textarea "x"
type textarea "Boa tarde, para enviar os documentos sobre charg"
type textarea "x"
type textarea "Boa tarde, para enviar os documentos sobre charge"
type textarea "x"
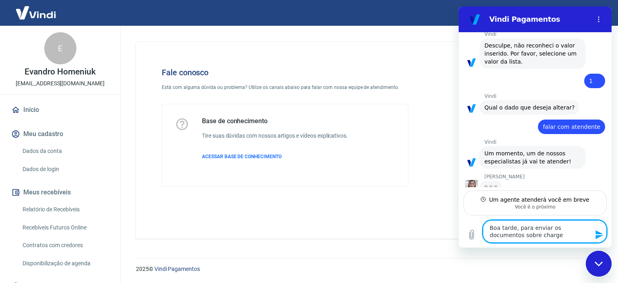
type textarea "Boa tarde, para enviar os documentos sobre chargeb"
type textarea "x"
type textarea "Boa tarde, para enviar os documentos sobre chargeba"
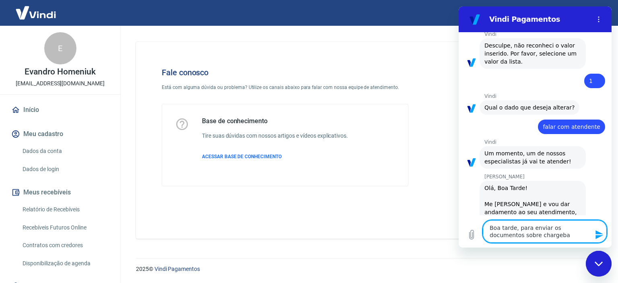
type textarea "x"
type textarea "Boa tarde, para enviar os documentos sobre chargebac"
type textarea "x"
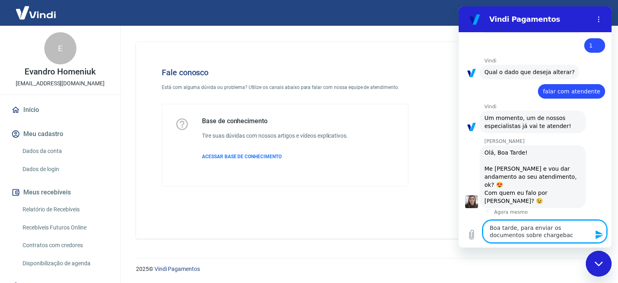
type textarea "Boa tarde, para enviar os documentos sobre chargeback"
type textarea "x"
type textarea "Boa tarde, para enviar os documentos sobre chargeback"
type textarea "x"
type textarea "Boa tarde, para enviar os documentos sobre chargeback p"
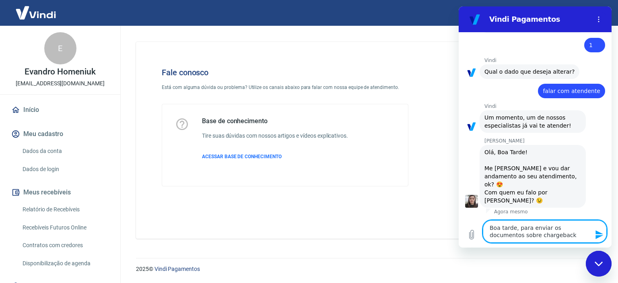
type textarea "x"
type textarea "Boa tarde, para enviar os documentos sobre chargeback po"
type textarea "x"
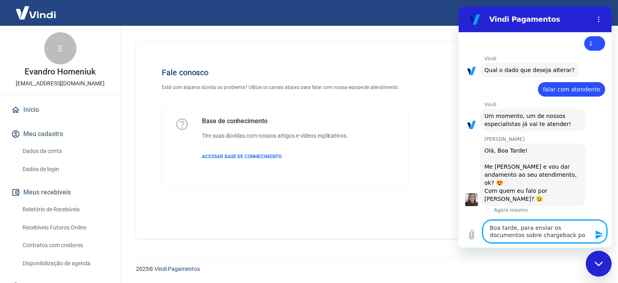
type textarea "Boa tarde, para enviar os documentos sobre chargeback pos"
type textarea "x"
type textarea "Boa tarde, para enviar os documentos sobre chargeback poss"
type textarea "x"
type textarea "Boa tarde, para enviar os documentos sobre chargeback posso"
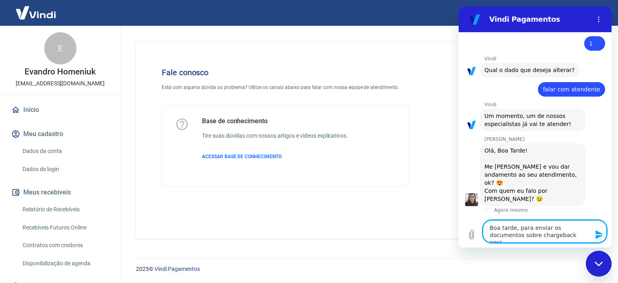
type textarea "x"
type textarea "Boa tarde, para enviar os documentos sobre chargeback posso"
type textarea "x"
type textarea "Boa tarde, para enviar os documentos sobre chargeback posso e"
type textarea "x"
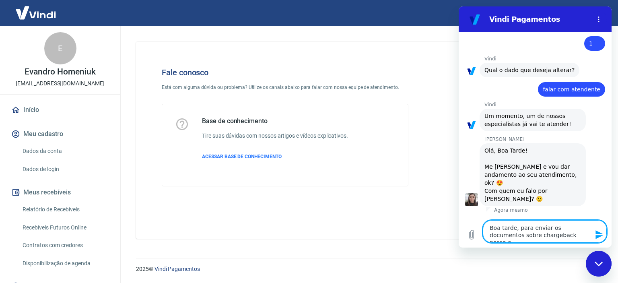
type textarea "Boa tarde, para enviar os documentos sobre chargeback posso en"
type textarea "x"
type textarea "Boa tarde, para enviar os documentos sobre chargeback posso env"
type textarea "x"
type textarea "Boa tarde, para enviar os documentos sobre chargeback posso envi"
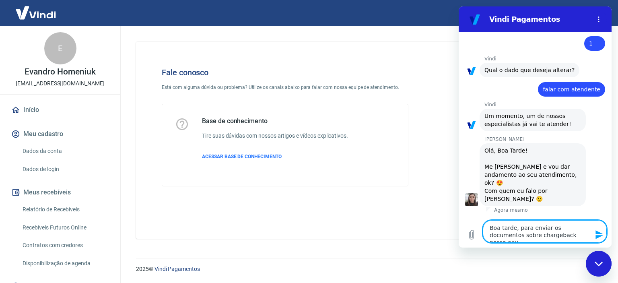
type textarea "x"
click at [515, 227] on textarea "Boa tarde, para enviar os documentos sobre chargeback posso enviar" at bounding box center [545, 231] width 124 height 23
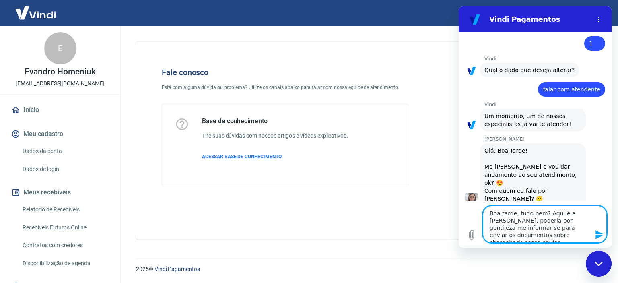
click at [559, 239] on textarea "Boa tarde, tudo bem? Aqui é a Patricia, poderia por gentileza me informar se pa…" at bounding box center [545, 224] width 124 height 37
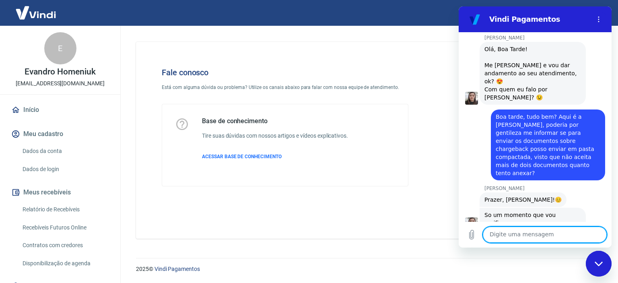
scroll to position [282, 0]
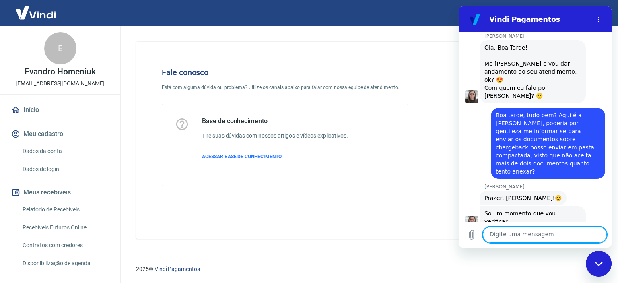
drag, startPoint x: 607, startPoint y: 175, endPoint x: 1075, endPoint y: 229, distance: 470.6
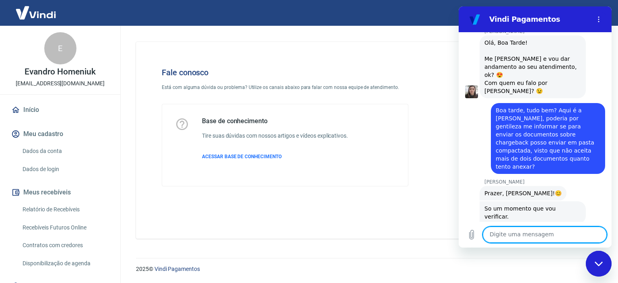
scroll to position [285, 0]
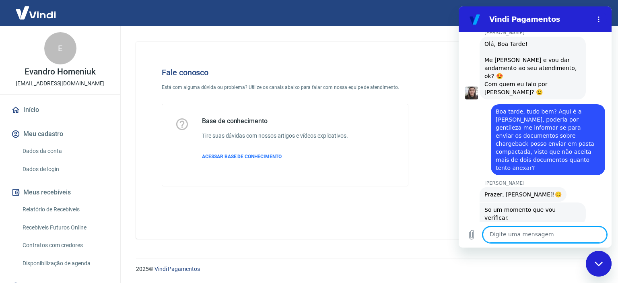
click at [511, 237] on textarea at bounding box center [545, 235] width 124 height 16
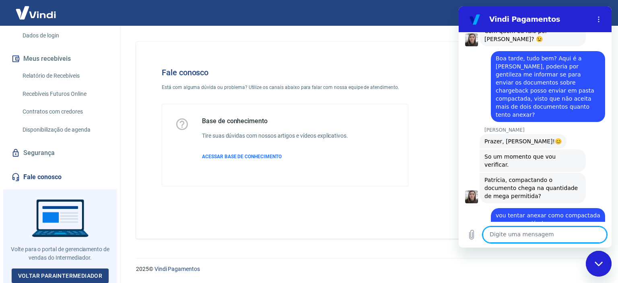
scroll to position [340, 0]
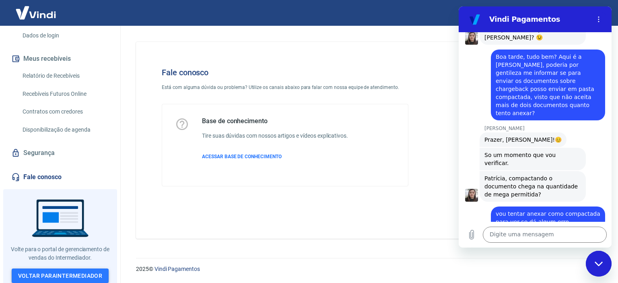
click at [90, 274] on link "Voltar para Intermediador" at bounding box center [60, 275] width 97 height 15
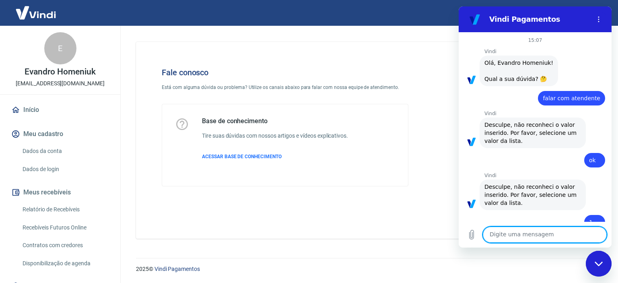
scroll to position [340, 0]
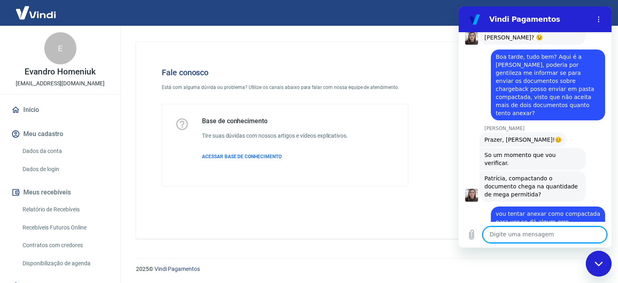
click at [521, 237] on textarea at bounding box center [545, 235] width 124 height 16
type textarea "v"
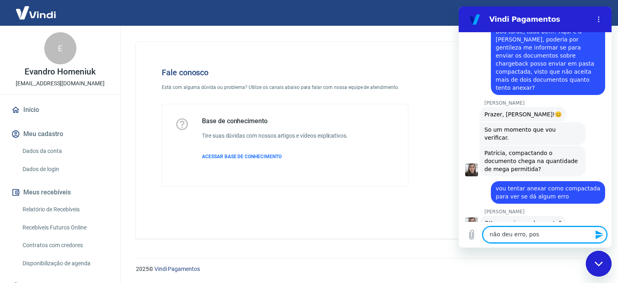
scroll to position [367, 0]
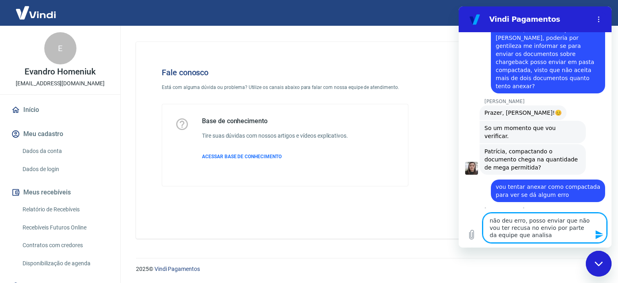
type textarea "não deu erro, posso enviar que não vou ter recusa no envio por parte da equipe …"
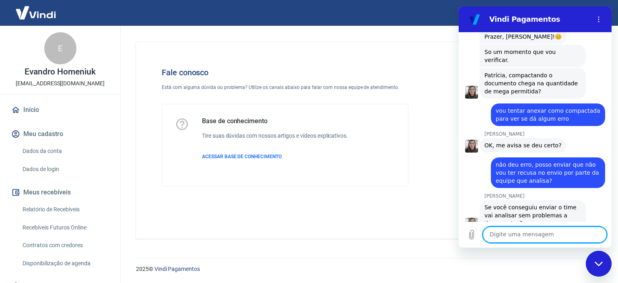
scroll to position [445, 0]
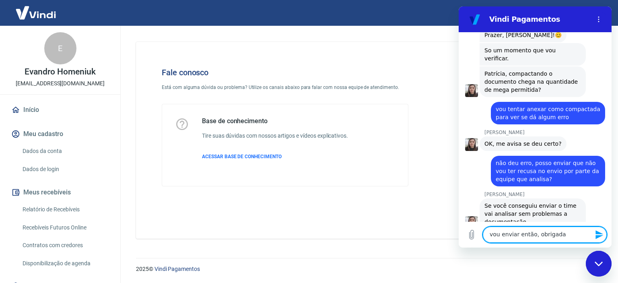
type textarea "vou enviar então, obrigada!"
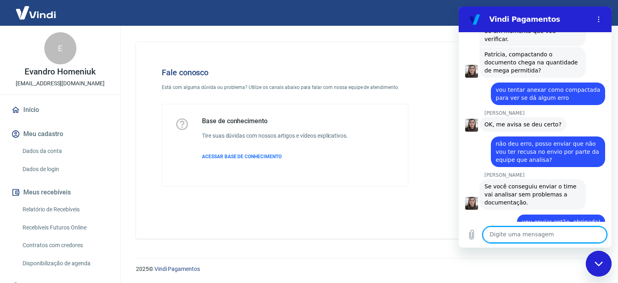
scroll to position [134, 0]
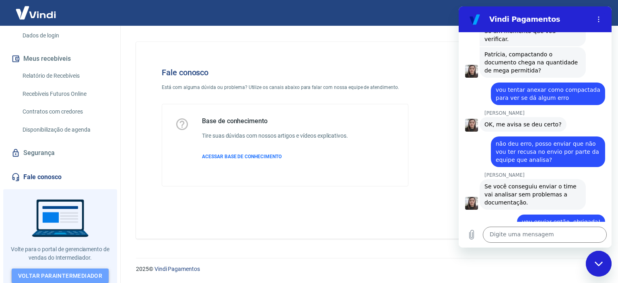
click at [74, 271] on link "Voltar para Intermediador" at bounding box center [60, 275] width 97 height 15
